Goal: Check status: Check status

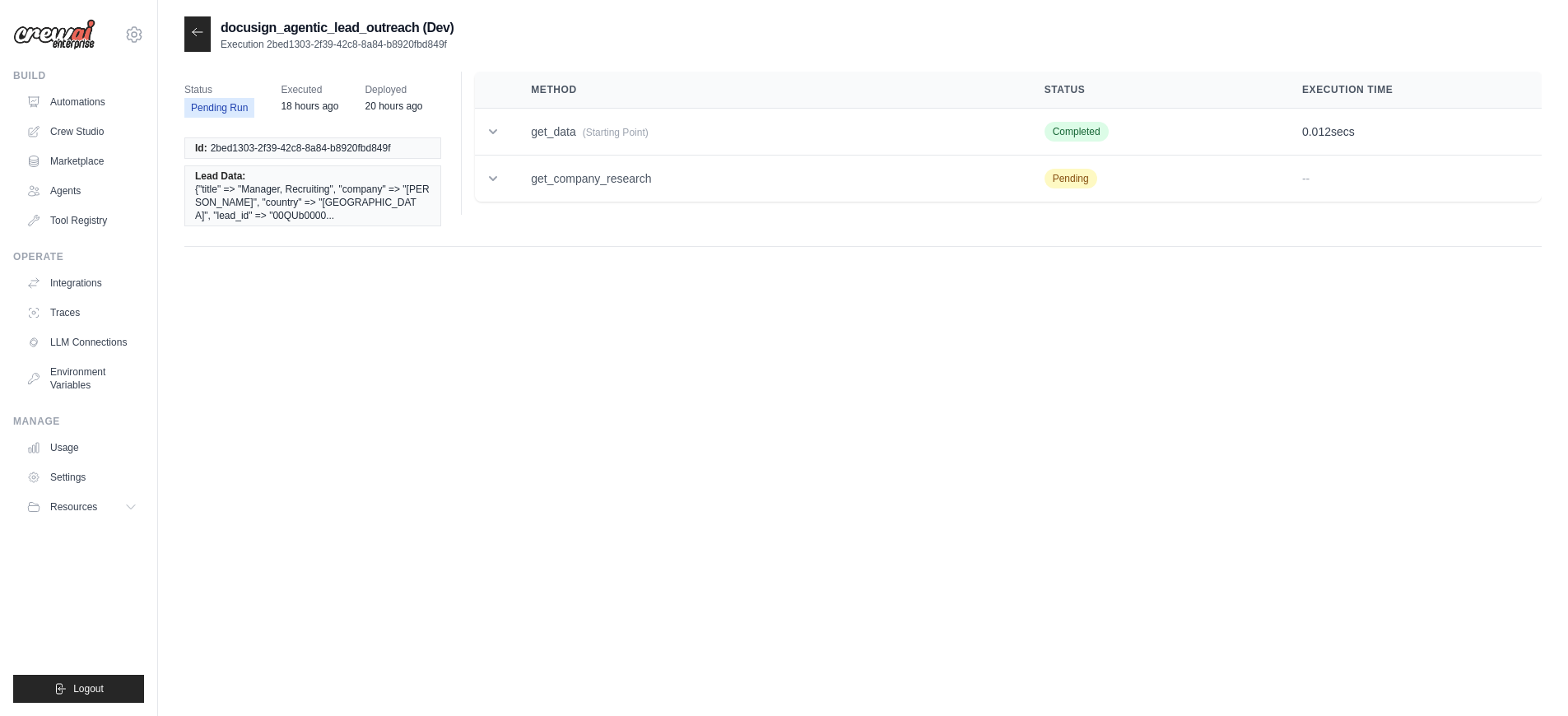
click at [197, 30] on icon at bounding box center [198, 32] width 14 height 14
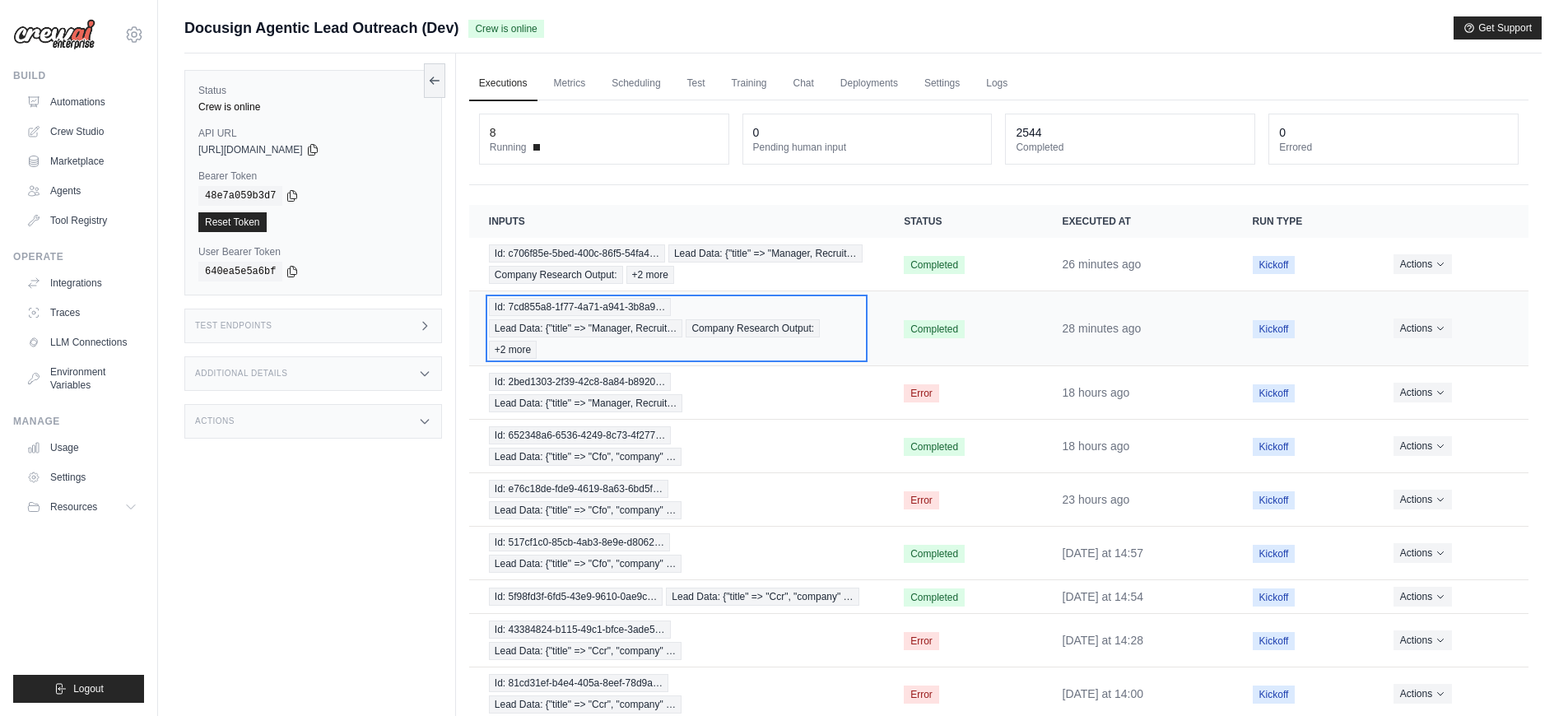
click at [650, 359] on div "Id: 7cd855a8-1f77-4a71-a941-3b8a9… Lead Data: {"title" => "Manager, Recruit… Co…" at bounding box center [676, 328] width 375 height 61
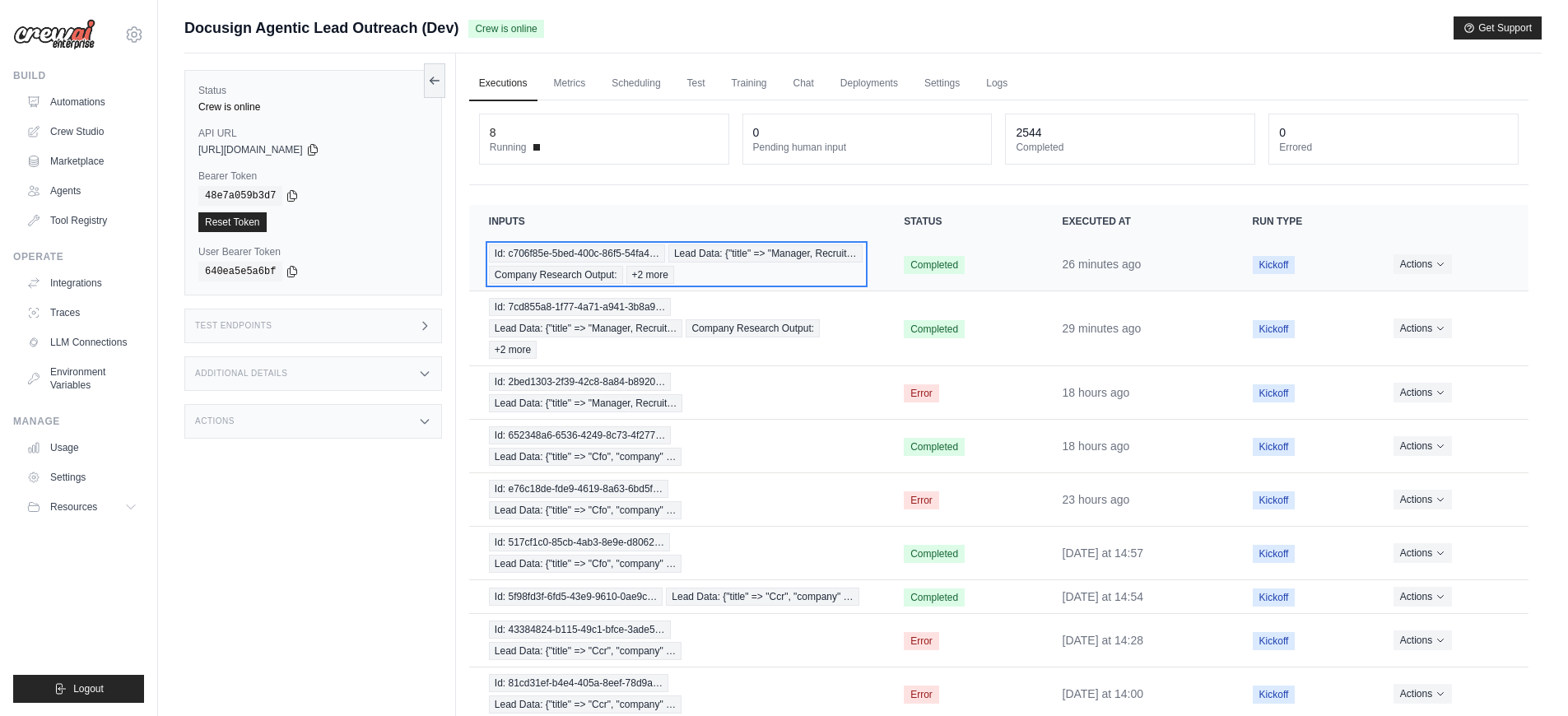
click at [767, 260] on div "Id: c706f85e-5bed-400c-86f5-54fa4… Lead Data: {"title" => "Manager, Recruit… Co…" at bounding box center [676, 264] width 375 height 40
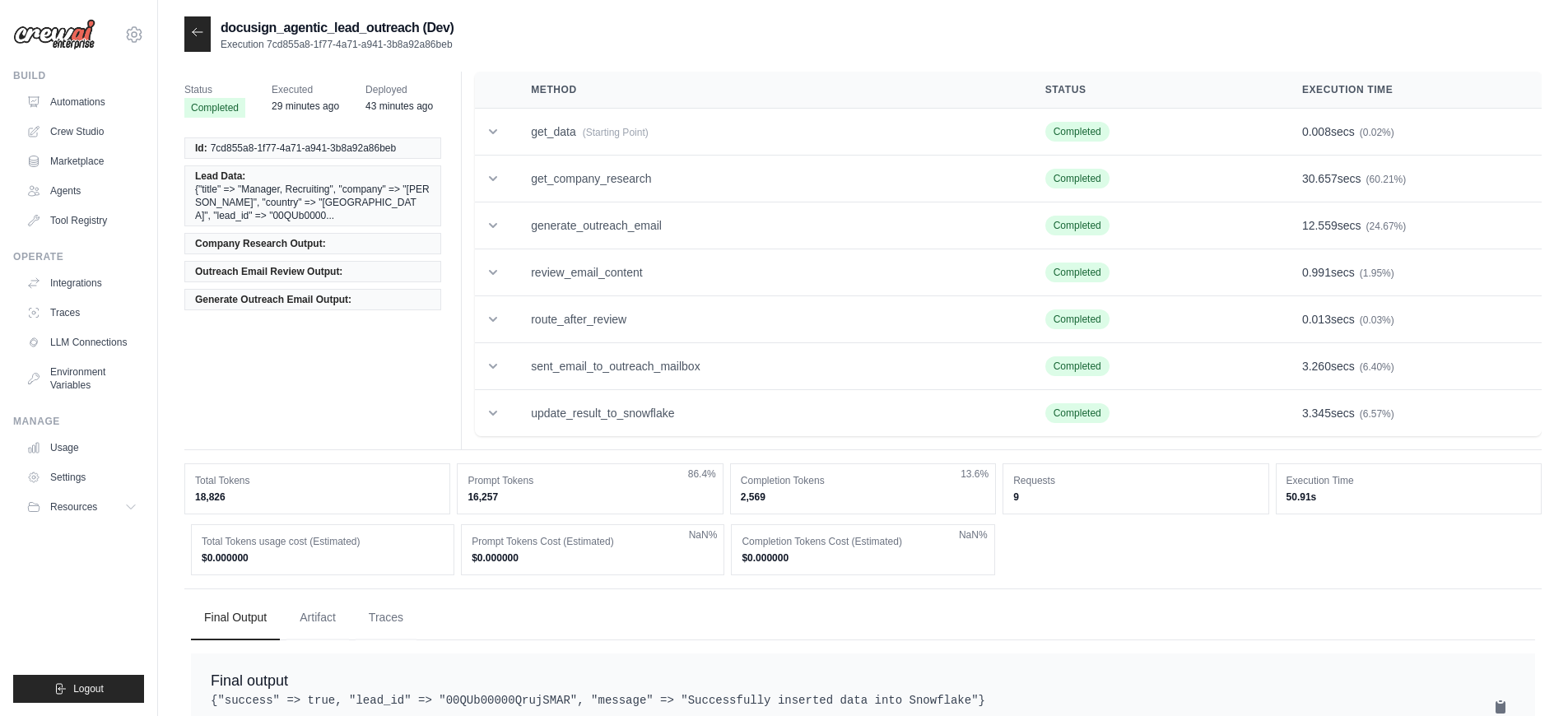
click at [197, 191] on span "{"title" => "Manager, Recruiting", "company" => "Raymond West", "country" => "U…" at bounding box center [313, 202] width 236 height 40
click at [197, 215] on span "{"title" => "Manager, Recruiting", "company" => "Raymond West", "country" => "U…" at bounding box center [313, 202] width 236 height 40
click at [523, 135] on td "get_data (Starting Point)" at bounding box center [768, 131] width 514 height 47
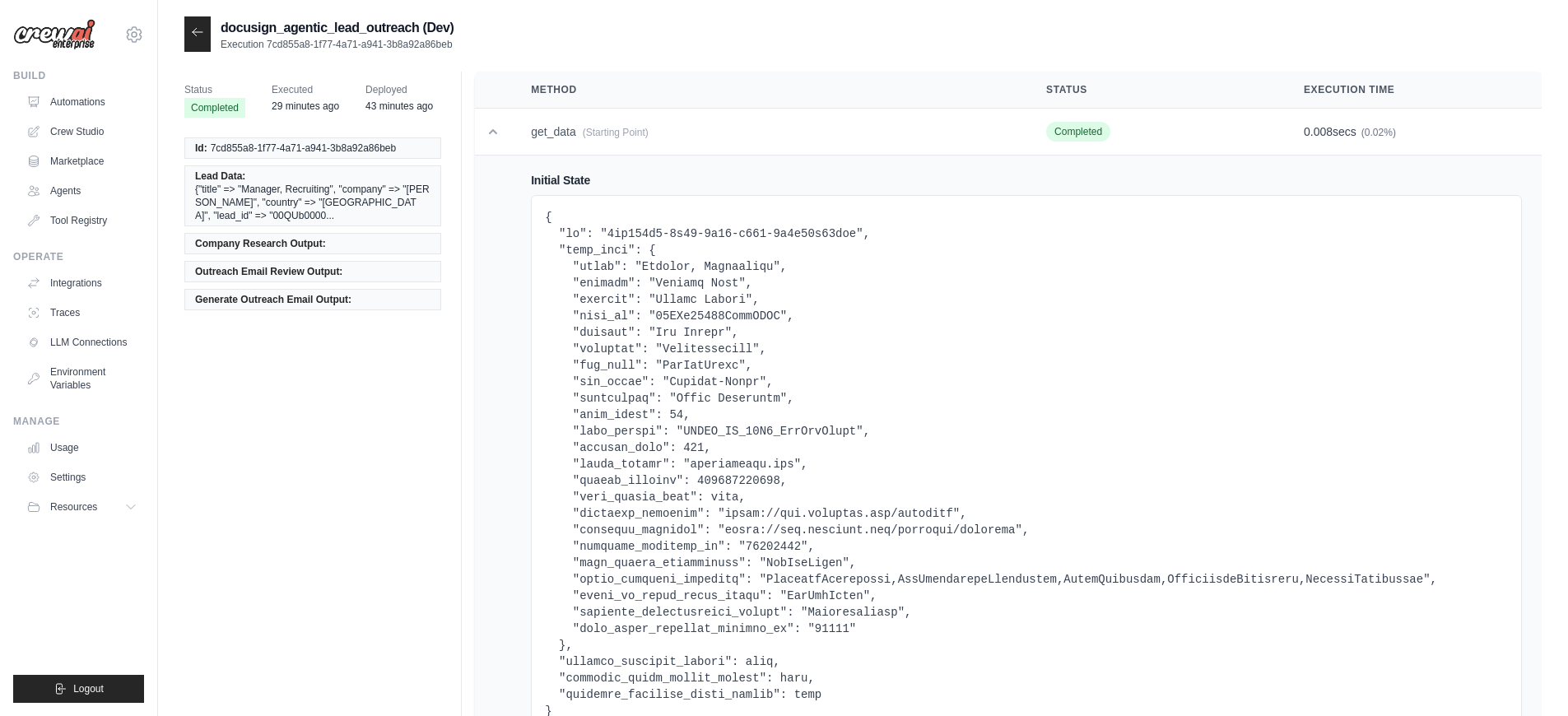
scroll to position [20, 0]
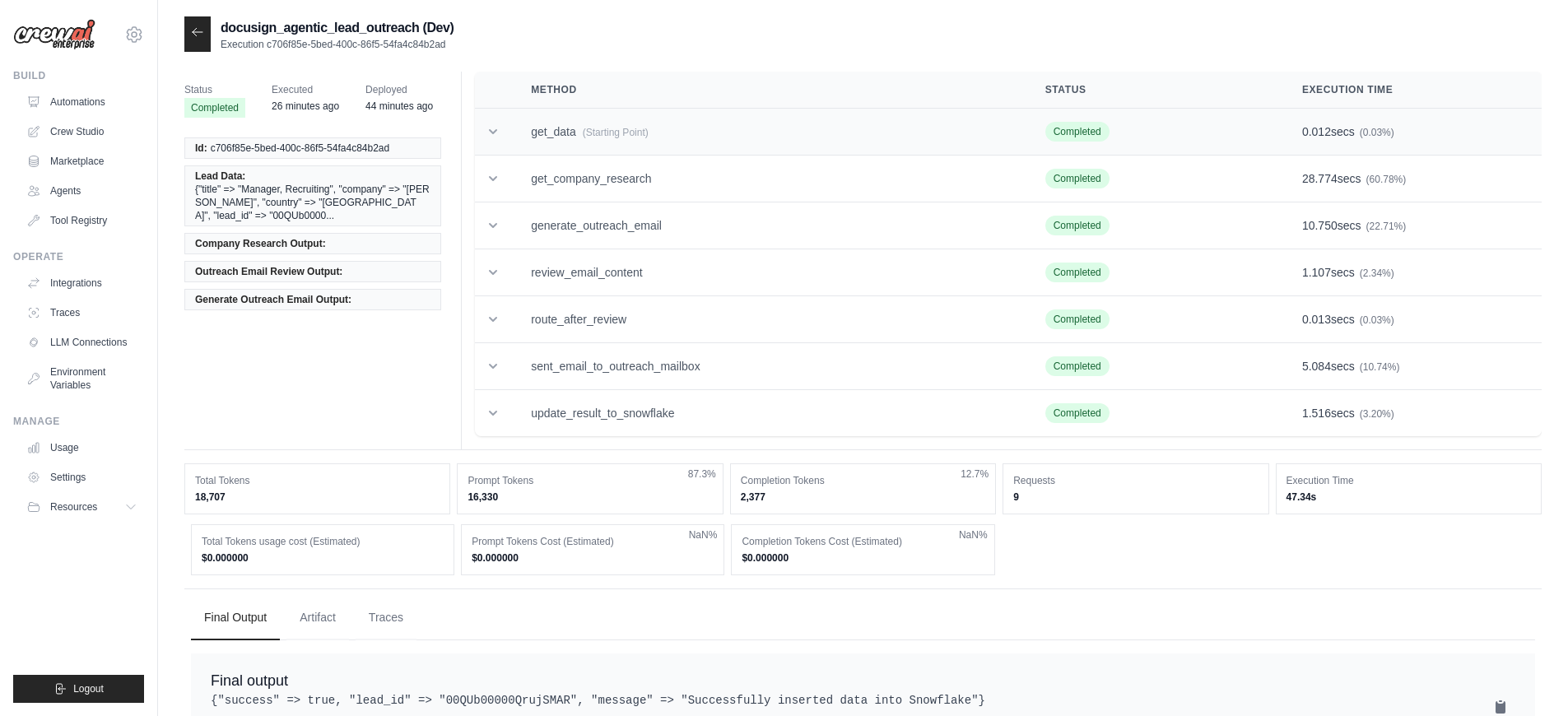
click at [490, 136] on icon at bounding box center [493, 131] width 16 height 16
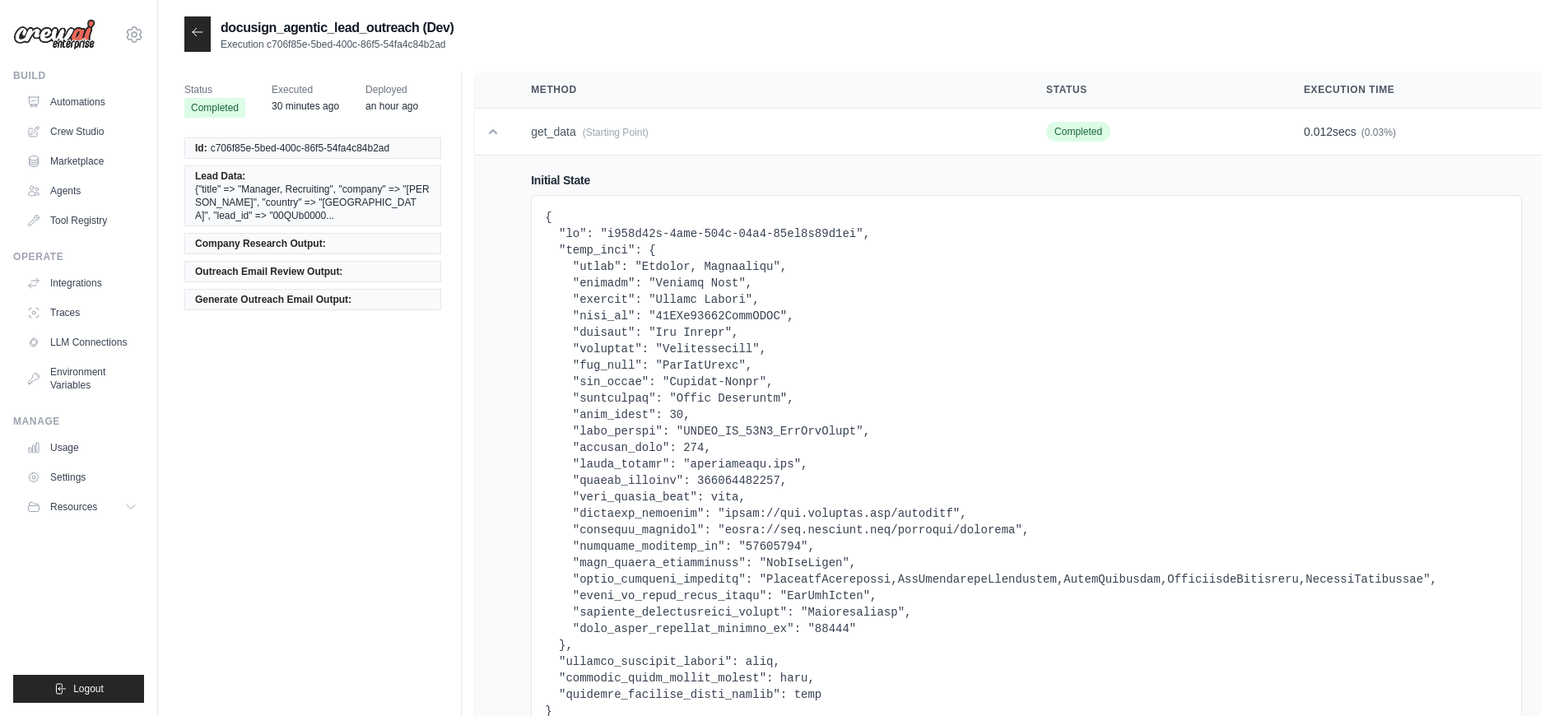
click at [204, 29] on icon at bounding box center [198, 32] width 14 height 14
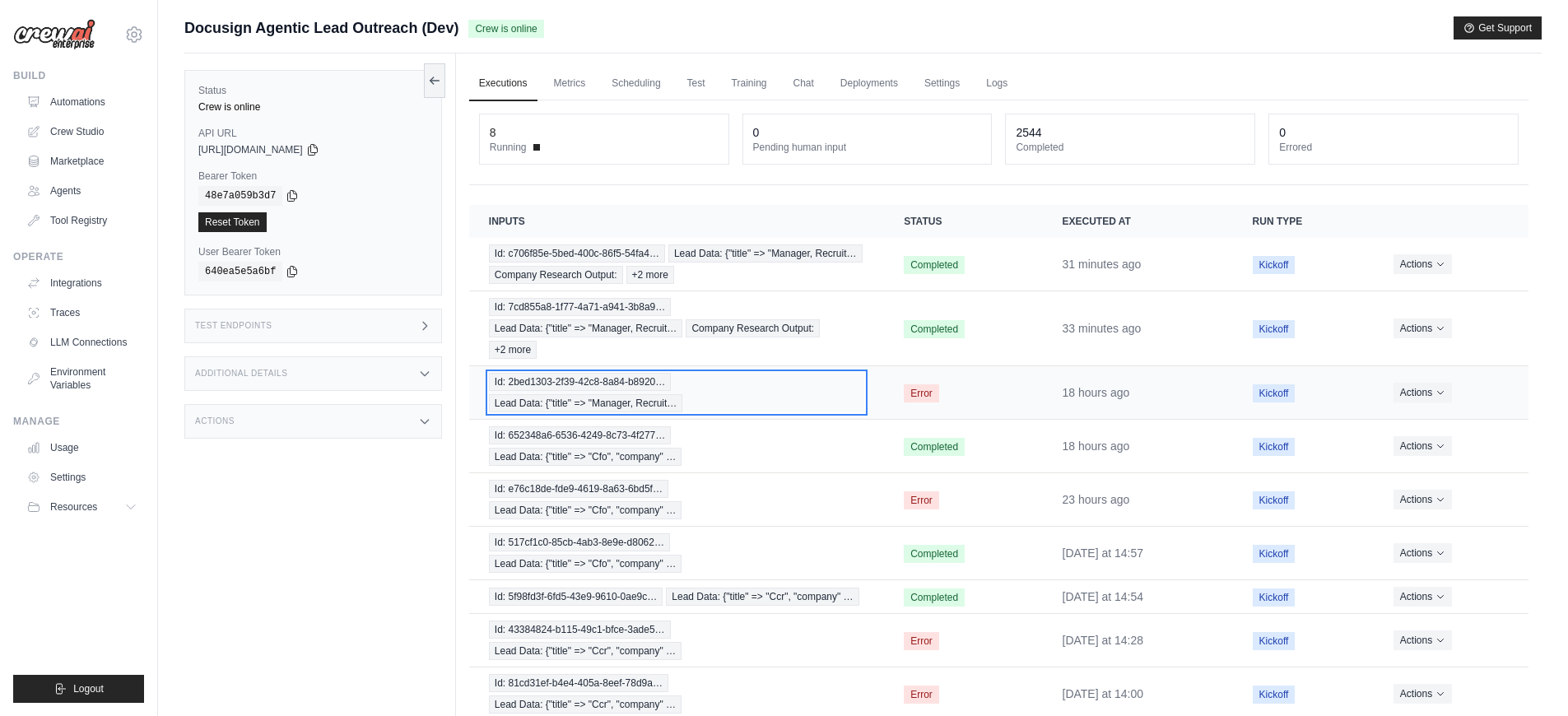
click at [828, 407] on div "Id: 2bed1303-2f39-42c8-8a84-b8920… Lead Data: {"title" => "Manager, Recruit…" at bounding box center [676, 393] width 375 height 40
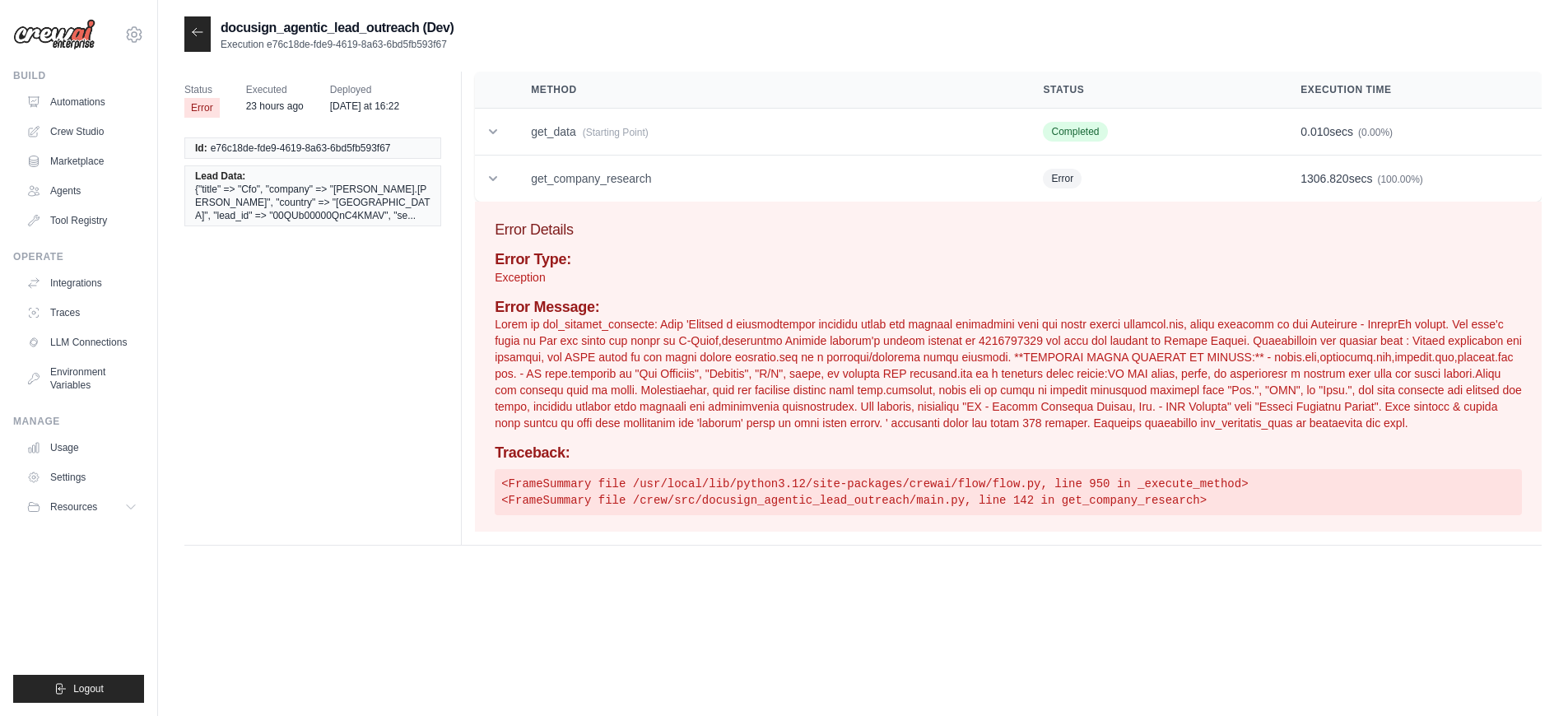
click at [207, 39] on div at bounding box center [197, 34] width 26 height 36
click at [199, 37] on icon at bounding box center [198, 32] width 14 height 14
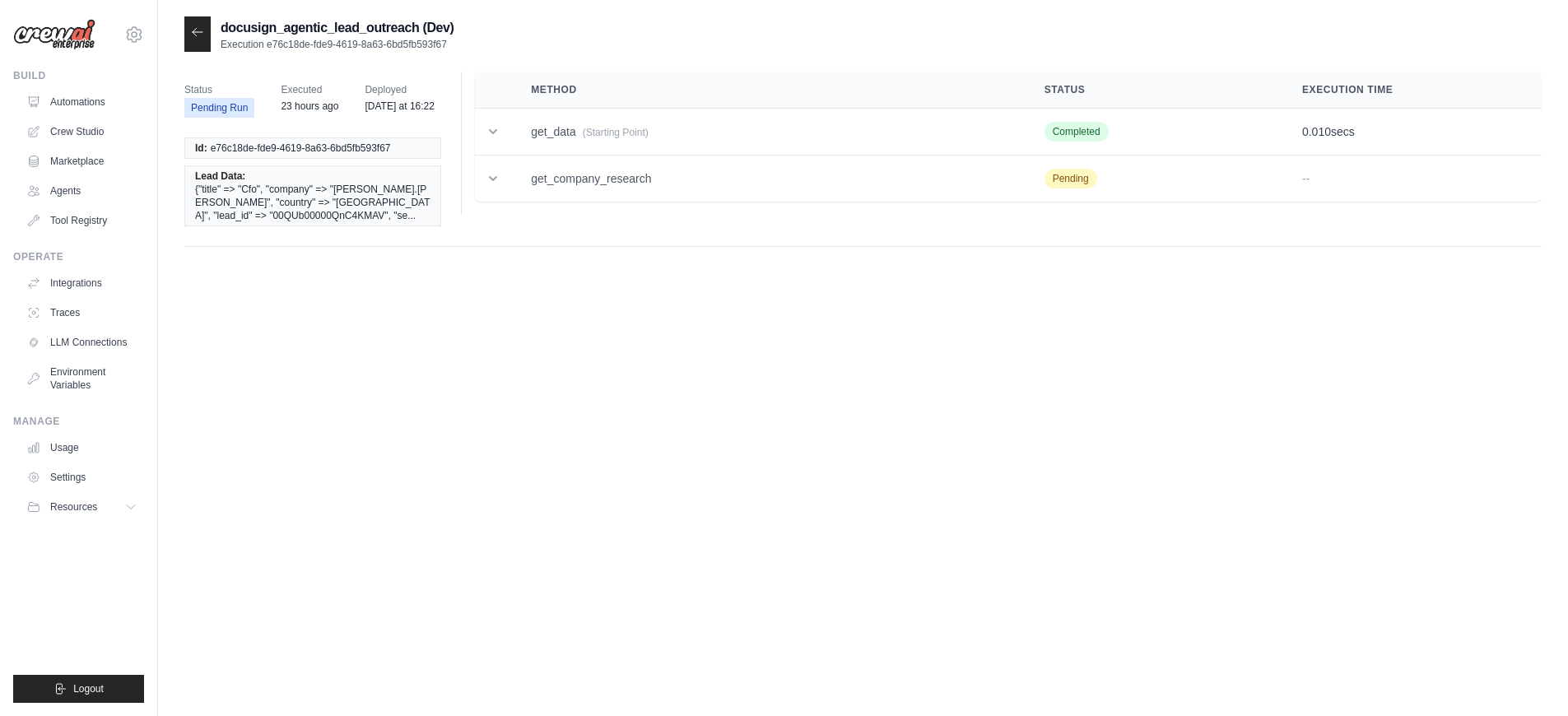
click at [198, 34] on icon at bounding box center [198, 32] width 14 height 14
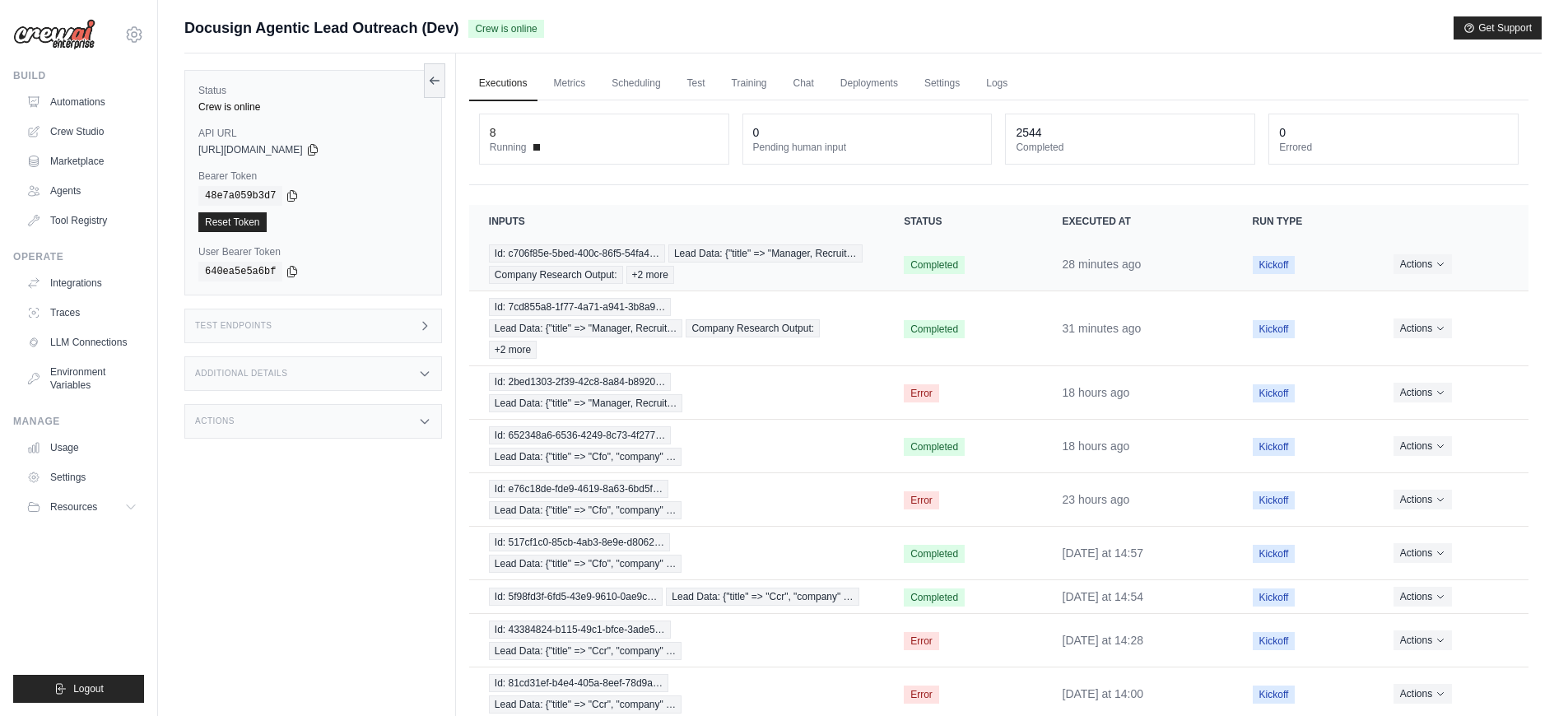
click at [873, 279] on td "Id: c706f85e-5bed-400c-86f5-54fa4… Lead Data: {"title" => "Manager, Recruit… Co…" at bounding box center [676, 264] width 415 height 53
click at [726, 259] on div "Id: c706f85e-5bed-400c-86f5-54fa4… Lead Data: {"title" => "Manager, Recruit… Co…" at bounding box center [676, 264] width 375 height 40
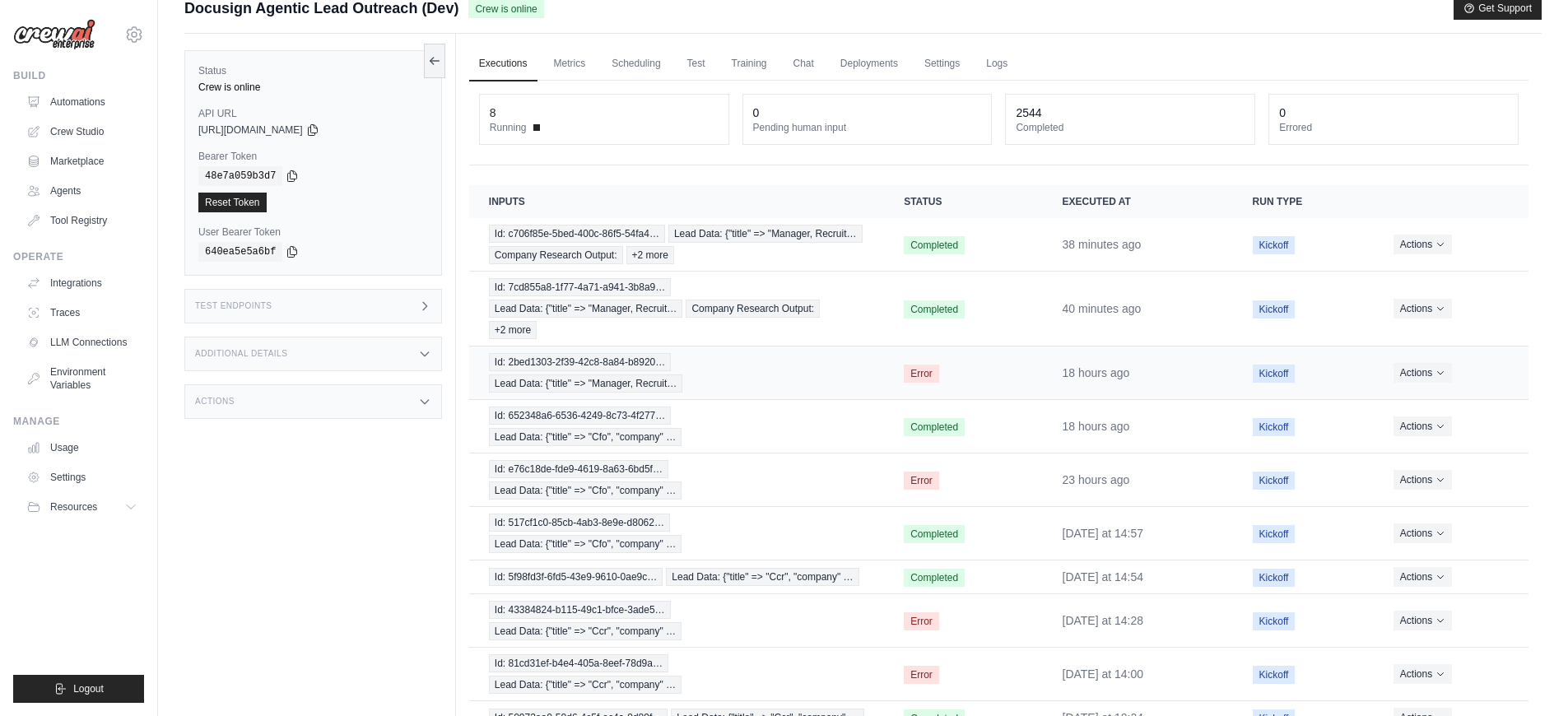
scroll to position [34, 0]
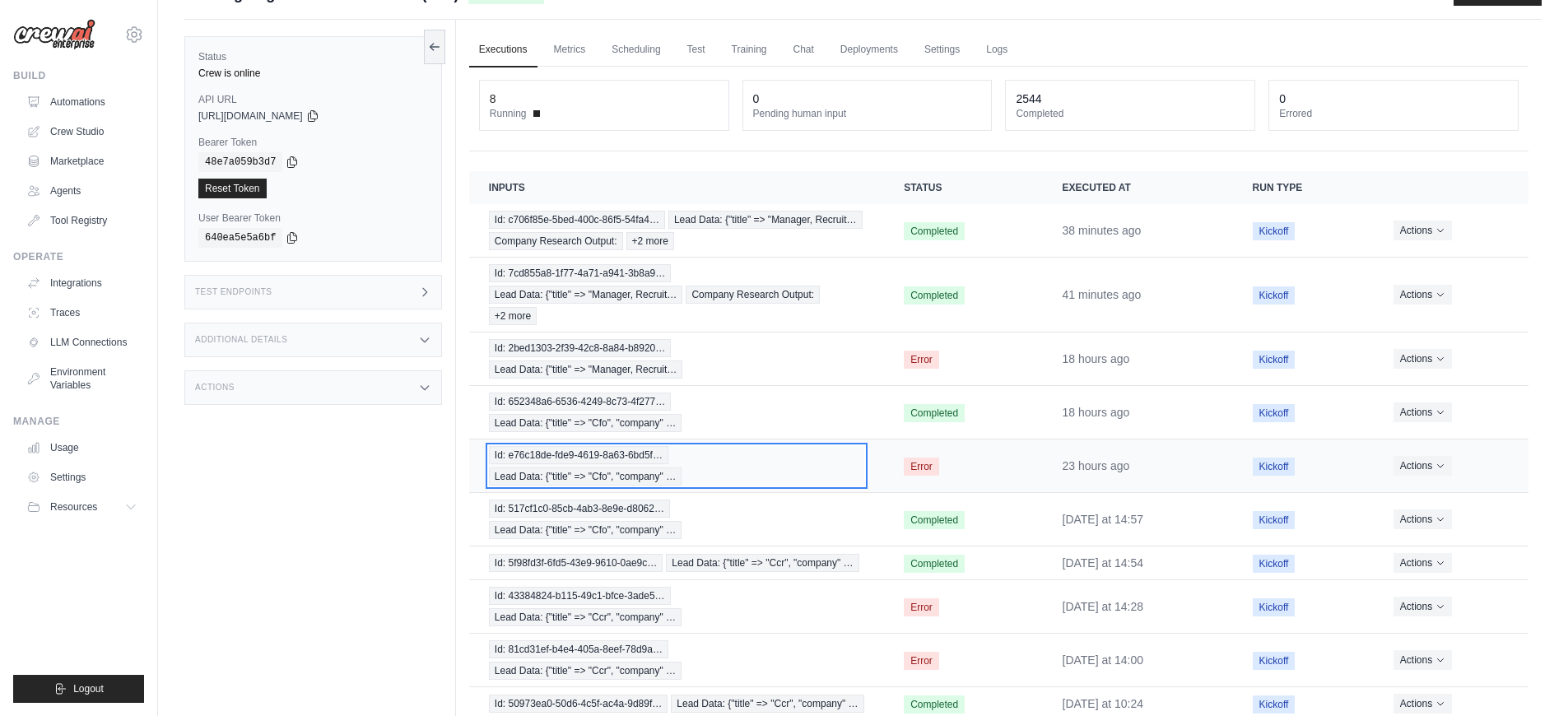
click at [786, 486] on div "Id: e76c18de-fde9-4619-8a63-6bd5f… Lead Data: {"title" => "Cfo", "company" …" at bounding box center [676, 466] width 375 height 40
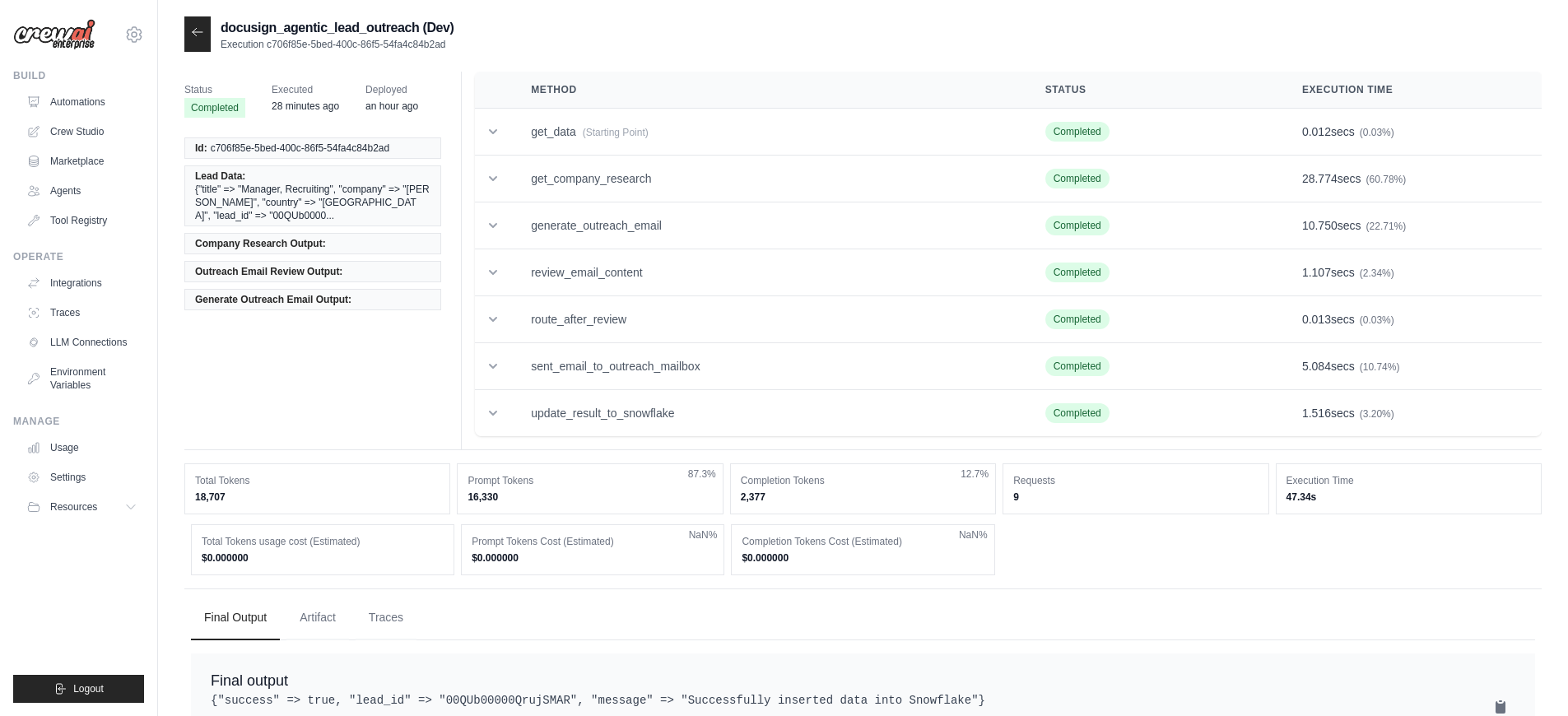
drag, startPoint x: 458, startPoint y: 45, endPoint x: 267, endPoint y: 48, distance: 191.0
click at [267, 48] on div "docusign_agentic_lead_outreach (Dev) Execution c706f85e-5bed-400c-86f5-54fa4c84…" at bounding box center [862, 34] width 1357 height 36
copy p "c706f85e-5bed-400c-86f5-54fa4c84b2ad"
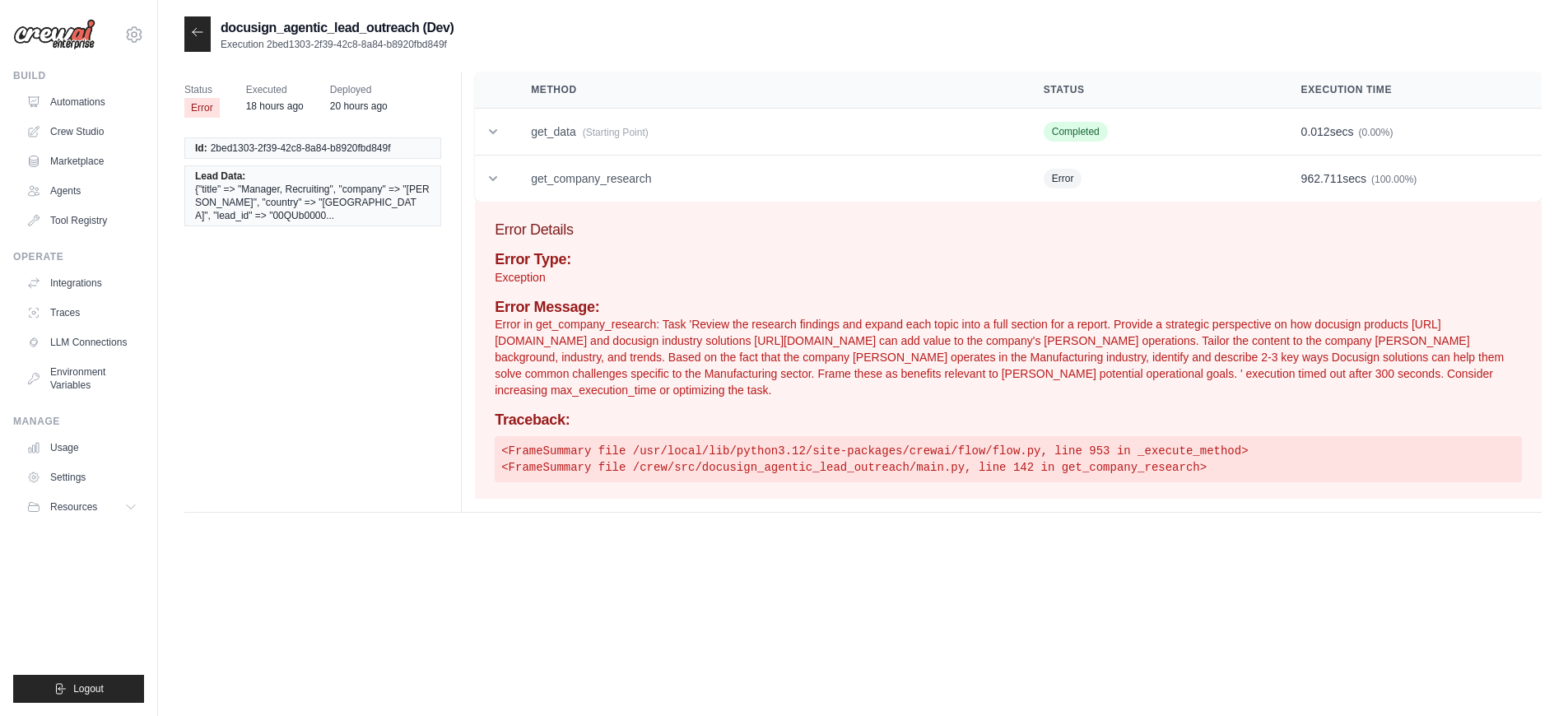
click at [874, 451] on pre "<FrameSummary file /usr/local/lib/python3.12/site-packages/crewai/flow/flow.py,…" at bounding box center [1007, 459] width 1027 height 46
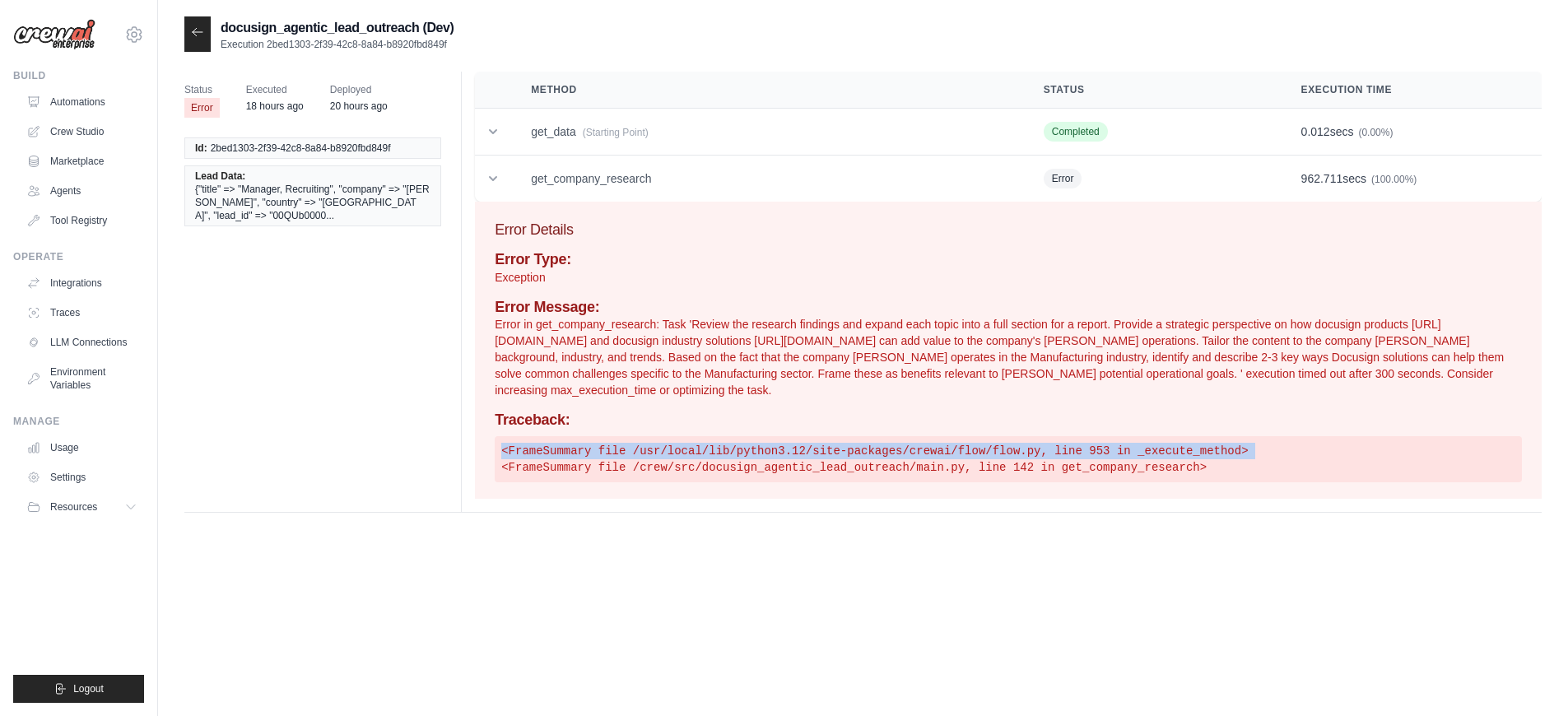
click at [874, 451] on pre "<FrameSummary file /usr/local/lib/python3.12/site-packages/crewai/flow/flow.py,…" at bounding box center [1007, 459] width 1027 height 46
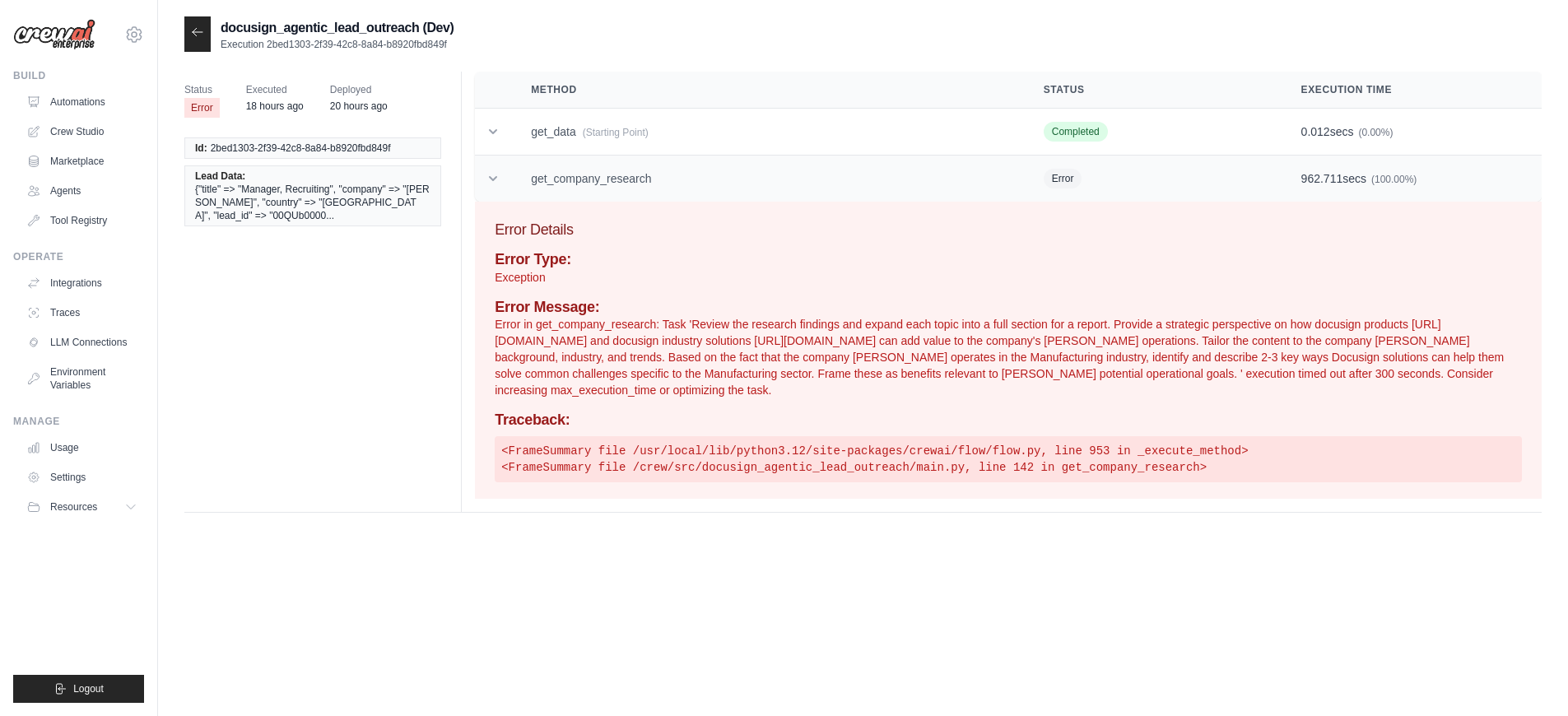
click at [1314, 178] on span "962.711" at bounding box center [1321, 179] width 42 height 14
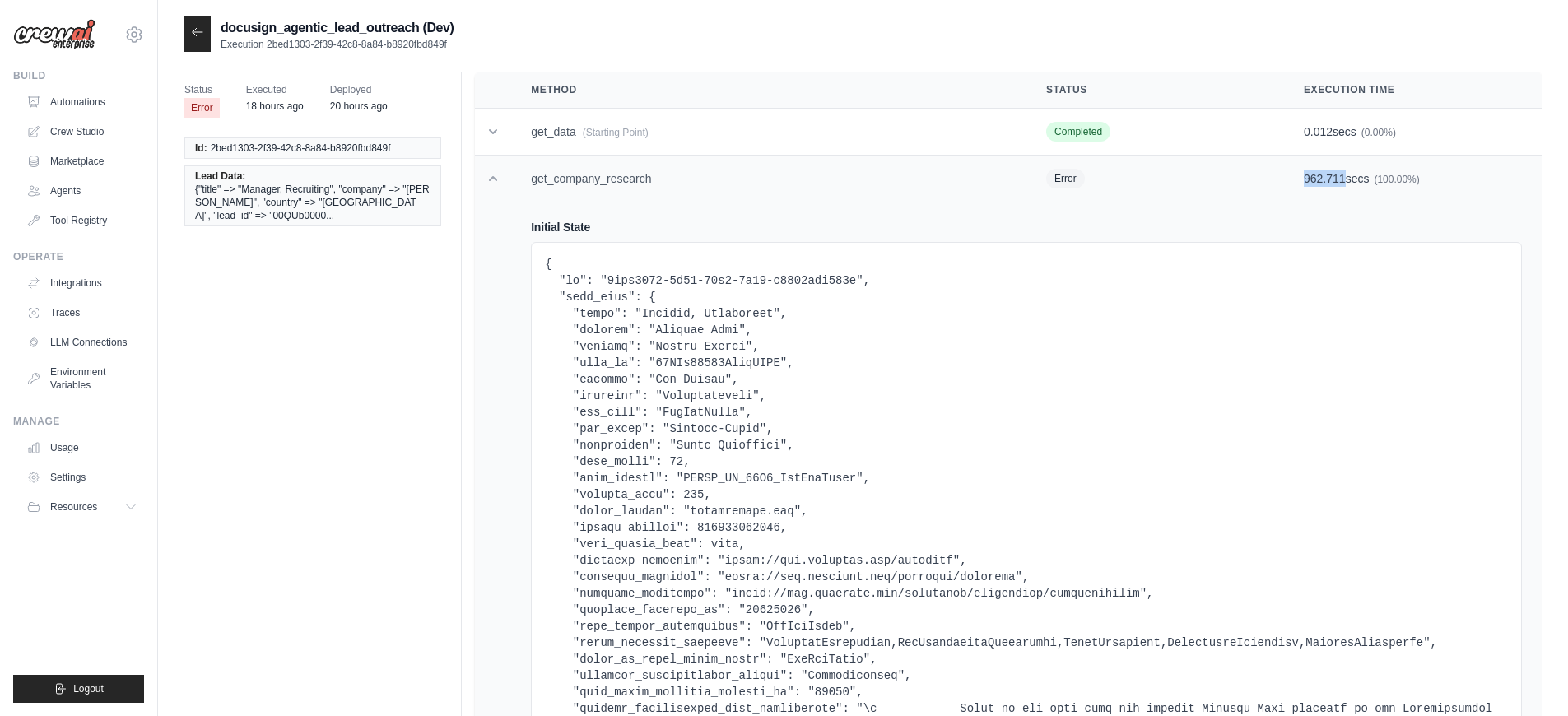
click at [1314, 178] on span "962.711" at bounding box center [1324, 179] width 42 height 14
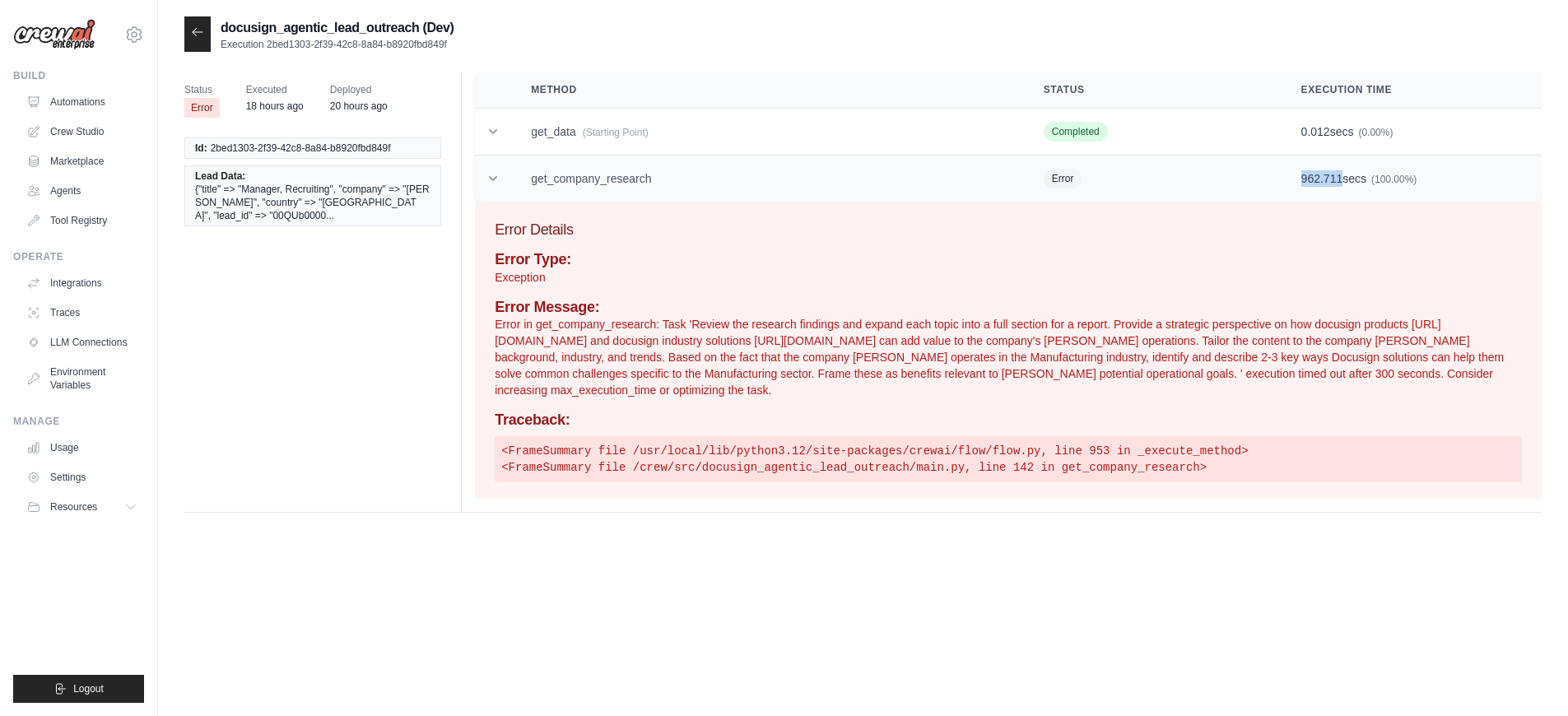
click at [1311, 181] on span "962.711" at bounding box center [1321, 179] width 42 height 14
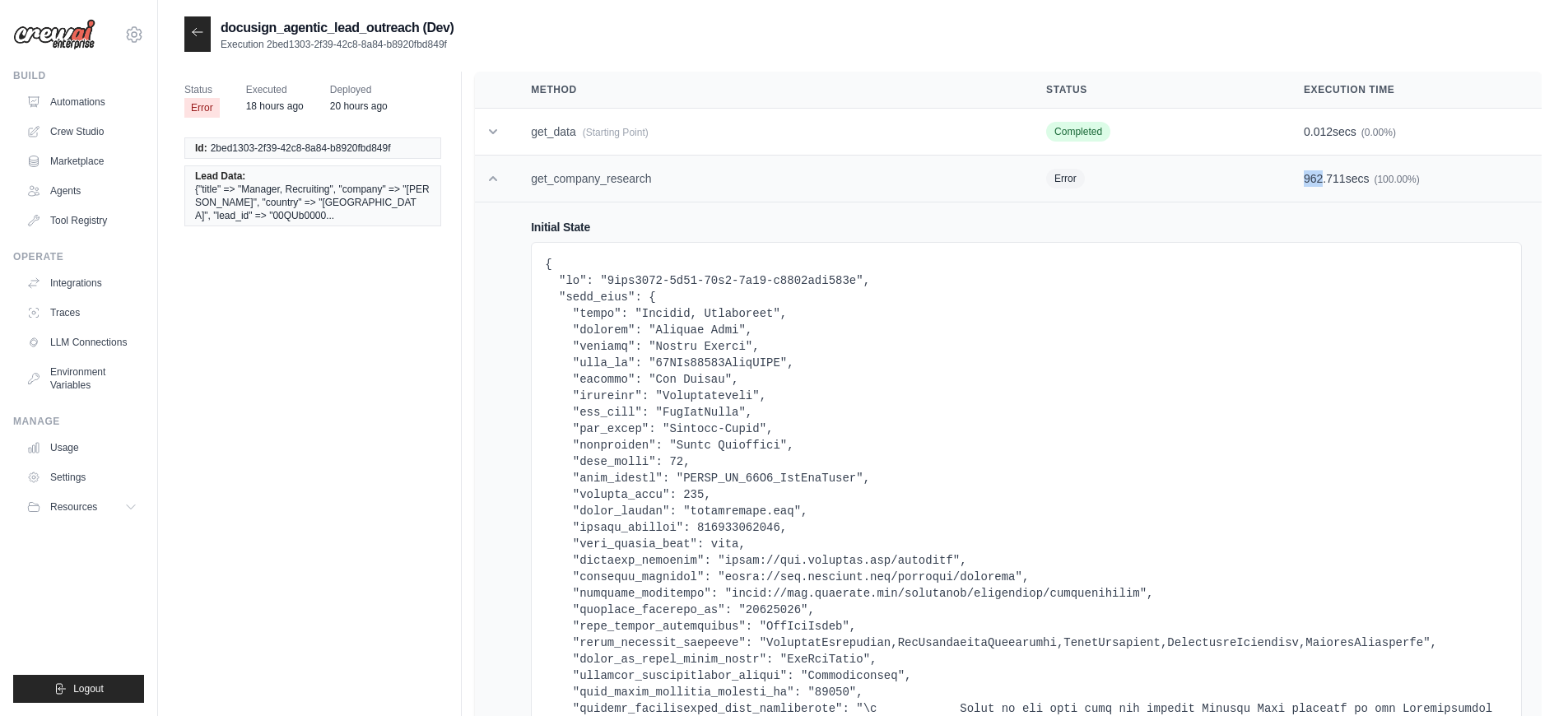
drag, startPoint x: 1297, startPoint y: 177, endPoint x: 1320, endPoint y: 179, distance: 23.1
click at [1320, 179] on td "962.711 secs (100.00%)" at bounding box center [1413, 178] width 258 height 47
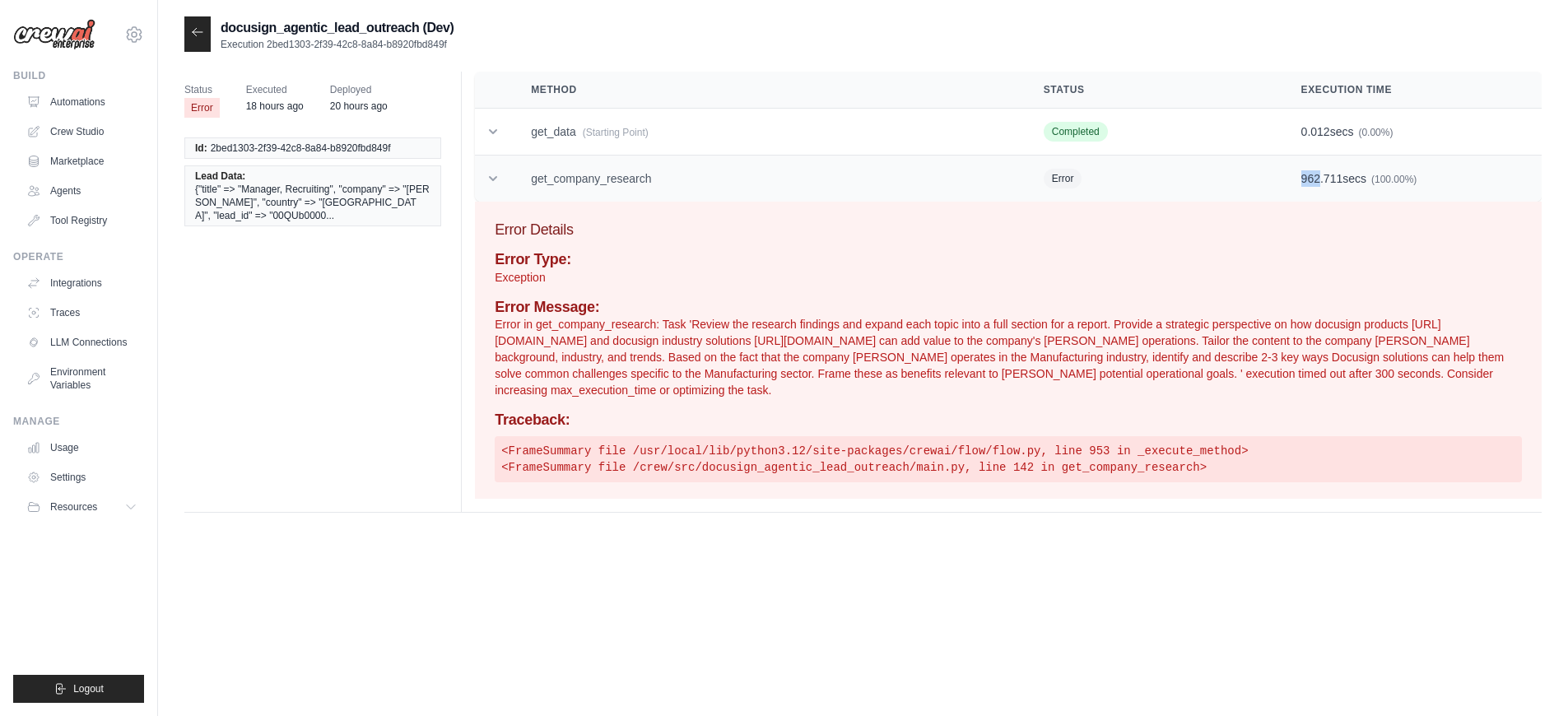
copy span "962"
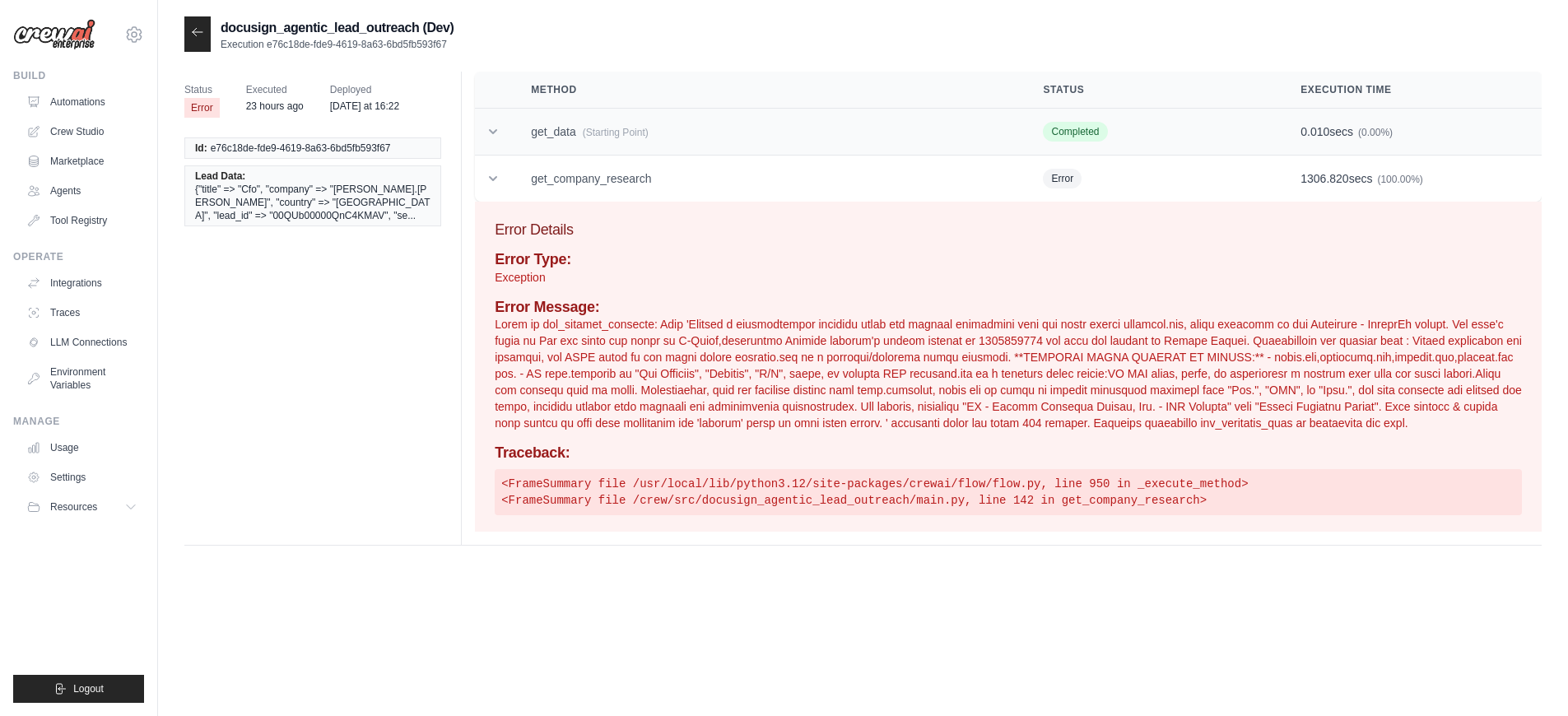
click at [516, 140] on td "get_data (Starting Point)" at bounding box center [767, 131] width 512 height 47
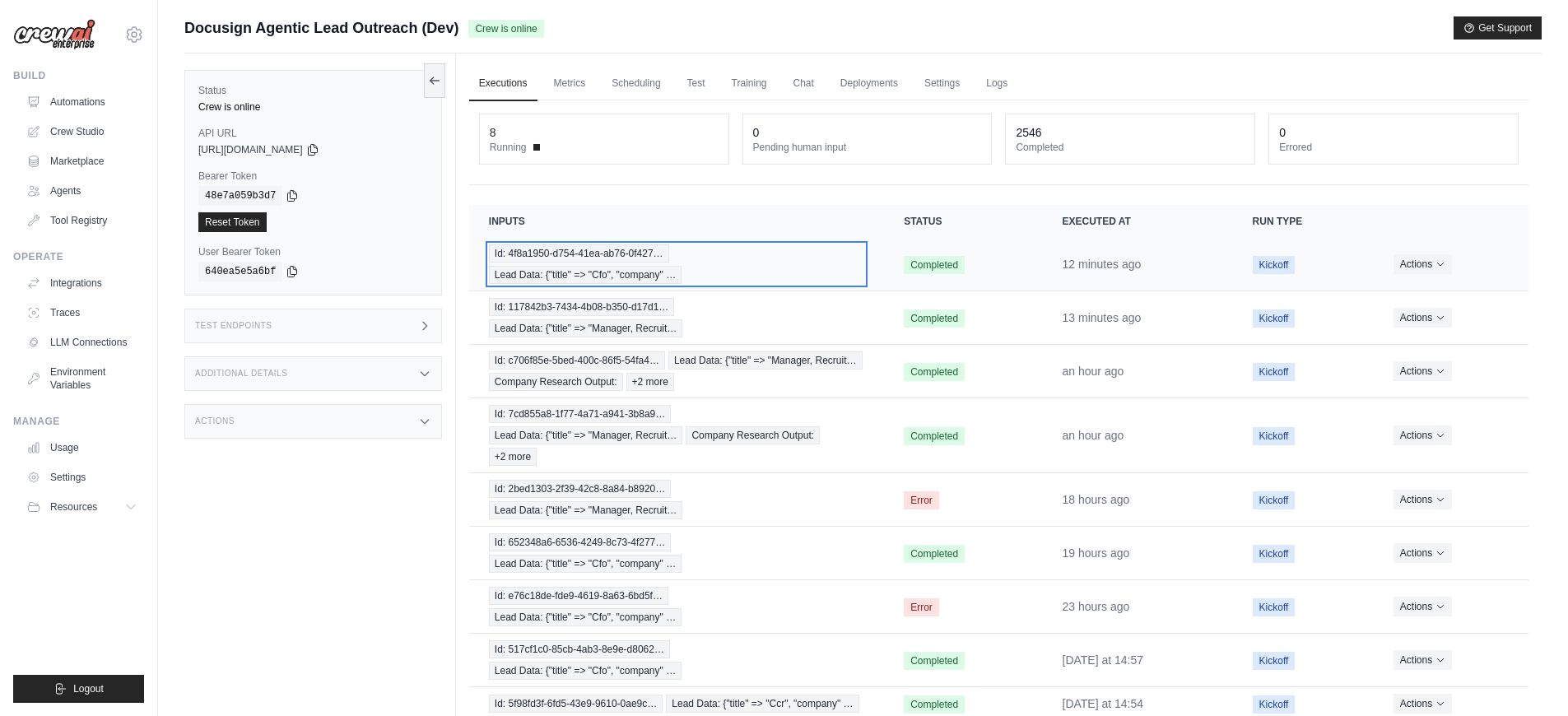
click at [790, 261] on div "Id: 4f8a1950-d754-41ea-ab76-0f427… Lead Data: {"title" => "Cfo", "company" …" at bounding box center [676, 264] width 375 height 40
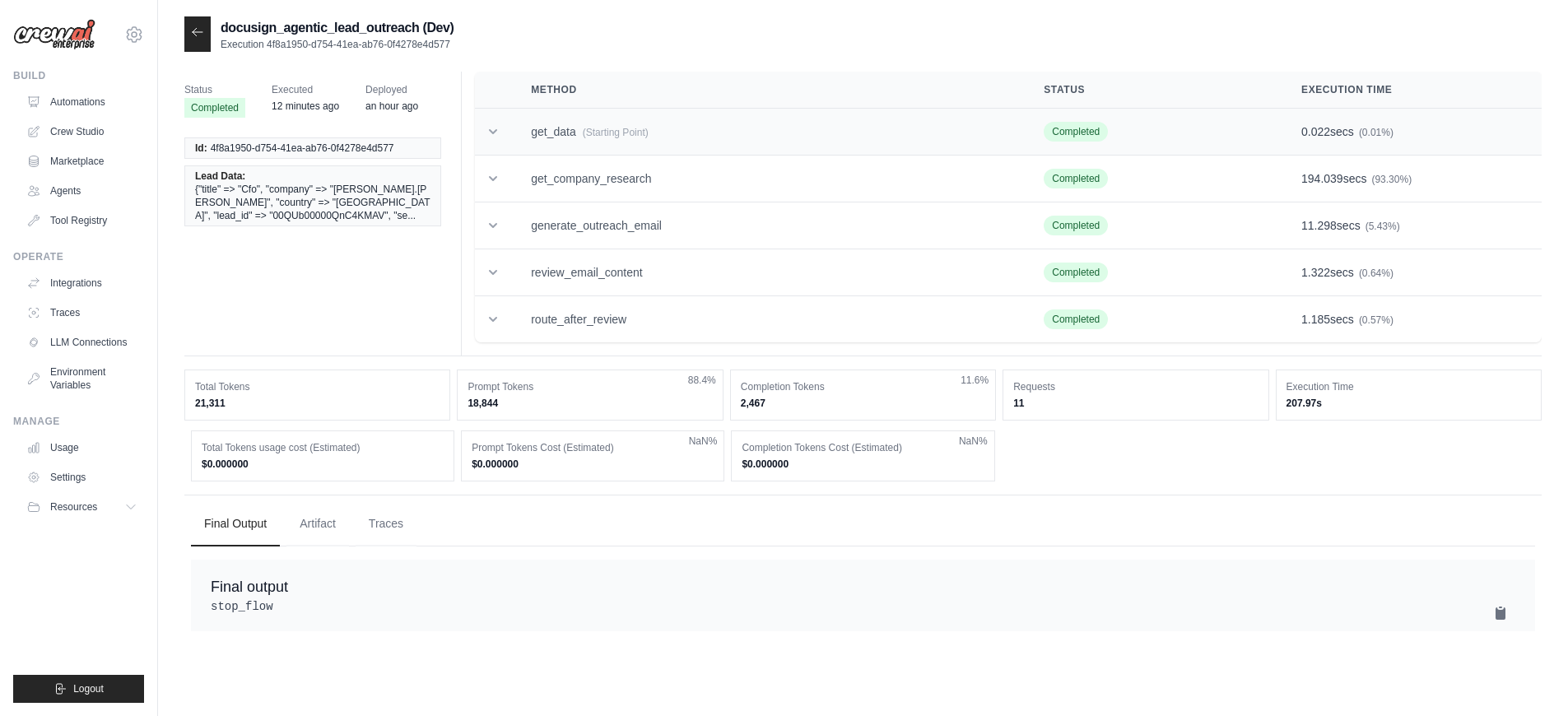
click at [579, 145] on td "get_data (Starting Point)" at bounding box center [767, 131] width 513 height 47
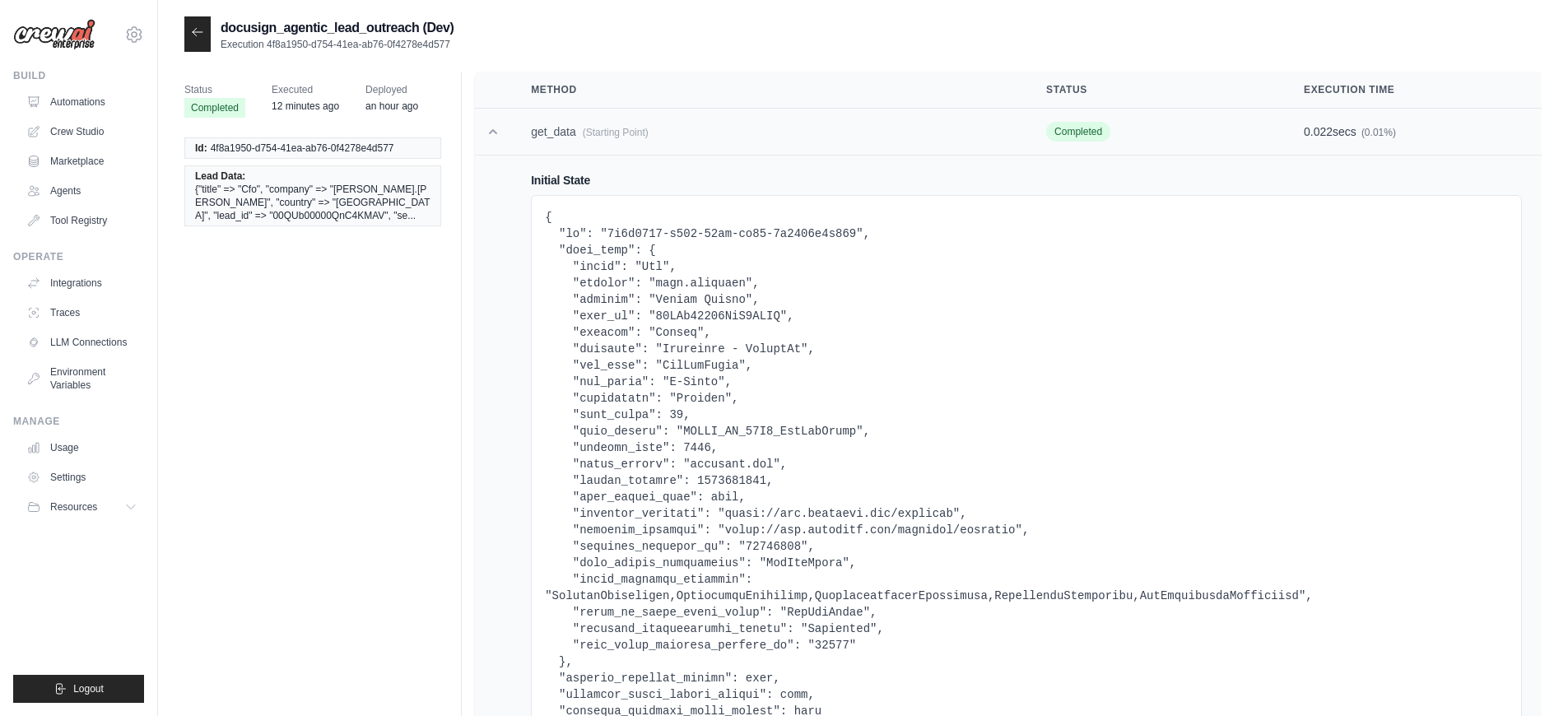
click at [579, 145] on td "get_data (Starting Point)" at bounding box center [768, 131] width 515 height 47
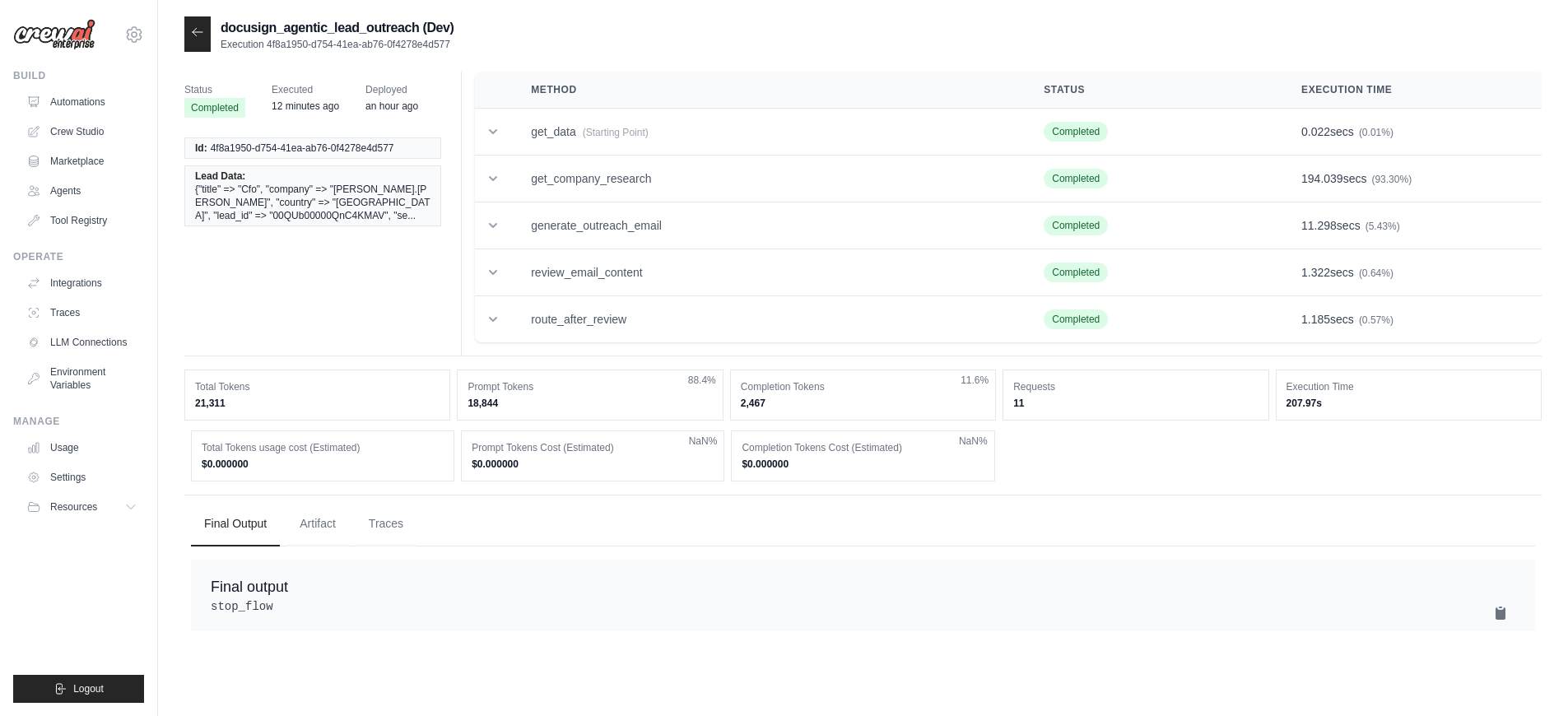
drag, startPoint x: 448, startPoint y: 42, endPoint x: 267, endPoint y: 47, distance: 181.1
click at [267, 47] on p "Execution 4f8a1950-d754-41ea-ab76-0f4278e4d577" at bounding box center [337, 45] width 233 height 14
copy p "4f8a1950-d754-41ea-ab76-0f4278e4d577"
